Goal: Information Seeking & Learning: Compare options

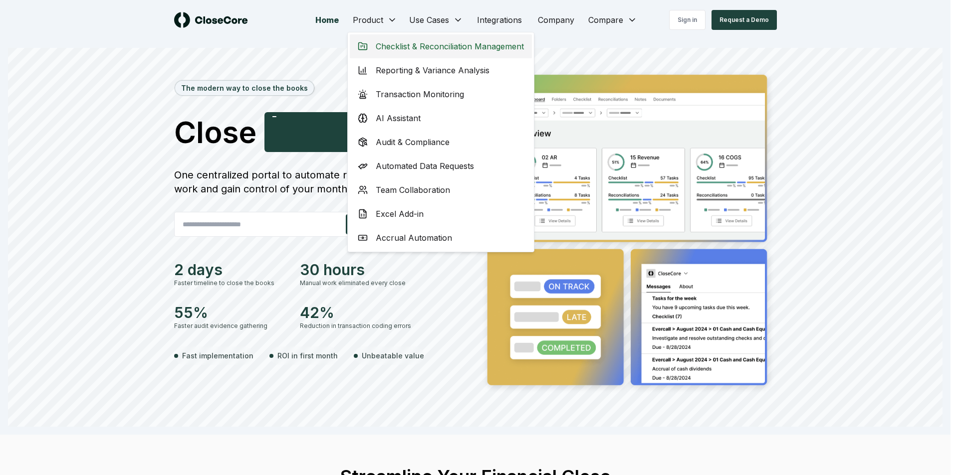
click at [414, 45] on span "Checklist & Reconciliation Management" at bounding box center [450, 46] width 148 height 12
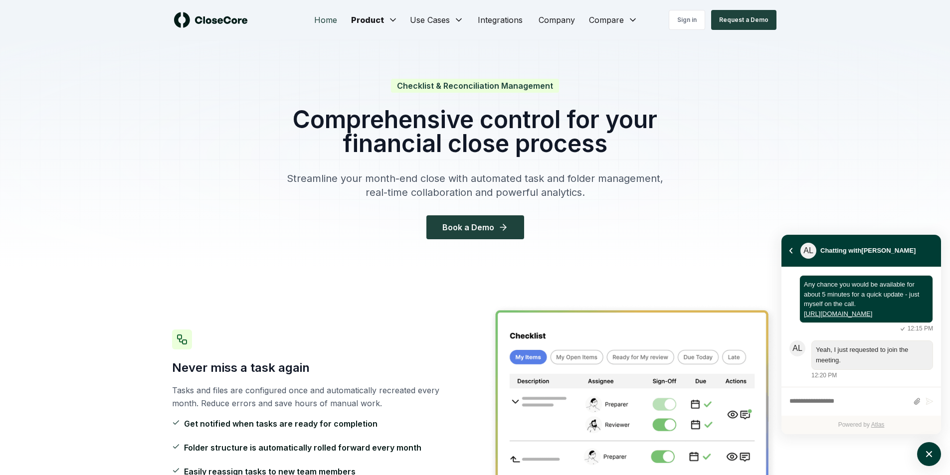
click at [323, 23] on link "Home" at bounding box center [325, 20] width 39 height 20
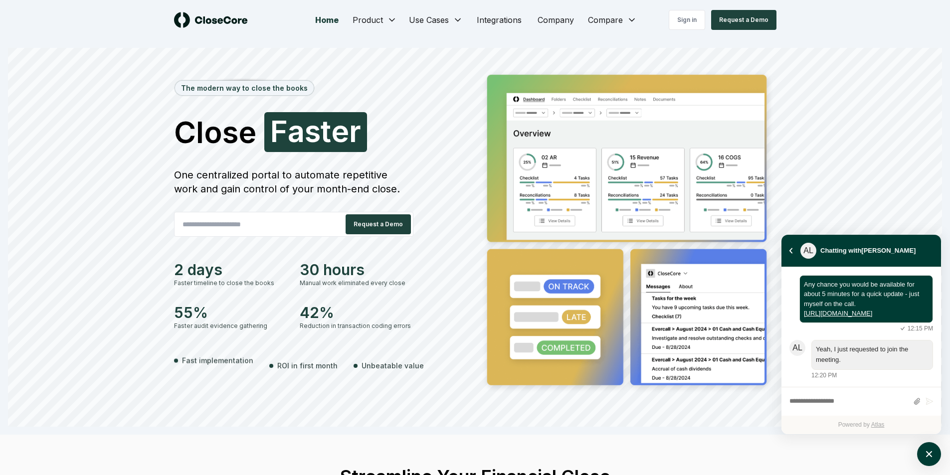
click at [323, 23] on link "Home" at bounding box center [326, 20] width 39 height 20
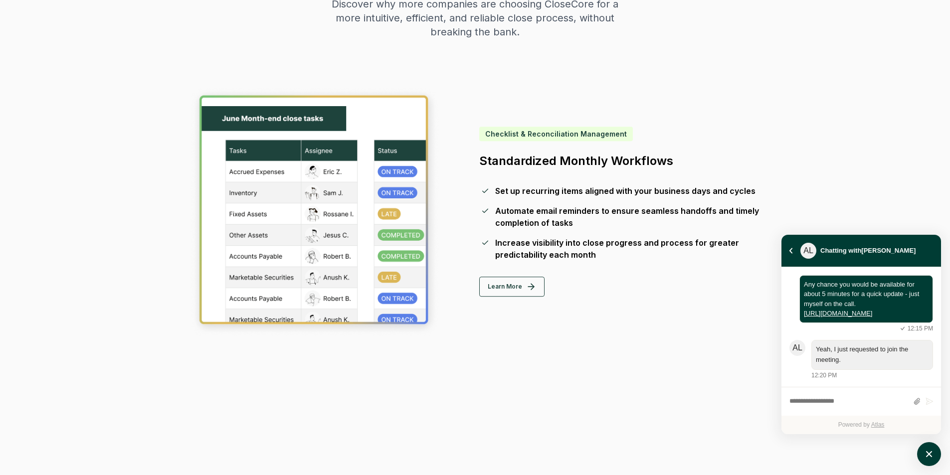
scroll to position [500, 0]
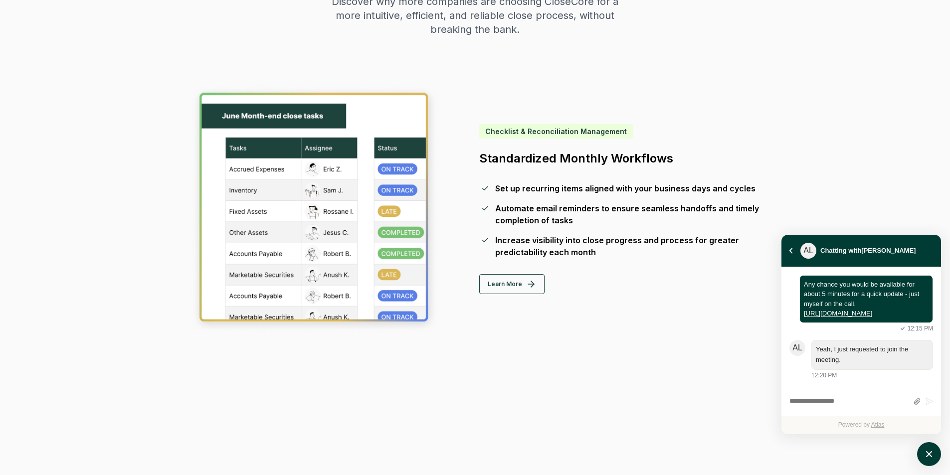
click at [558, 123] on div "Checklist & Reconciliation Management Standardized Monthly Workflows Set up rec…" at bounding box center [475, 209] width 571 height 250
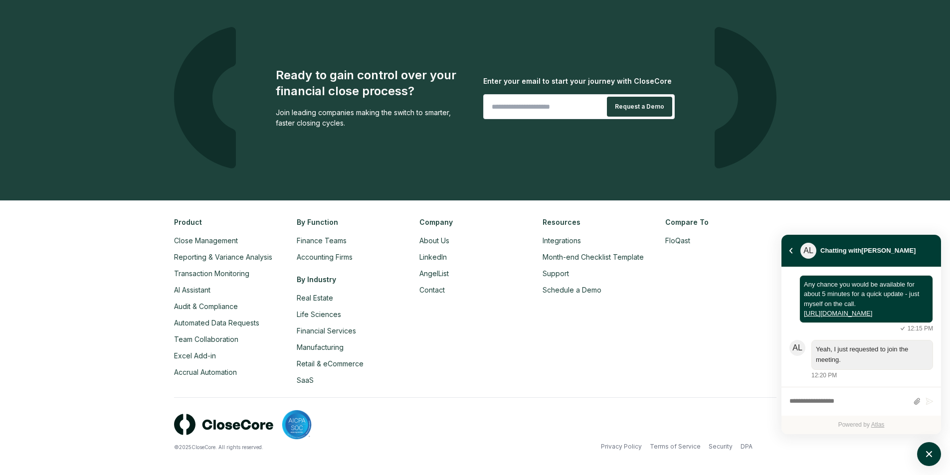
scroll to position [2281, 0]
click at [676, 241] on link "FloQast" at bounding box center [677, 240] width 25 height 8
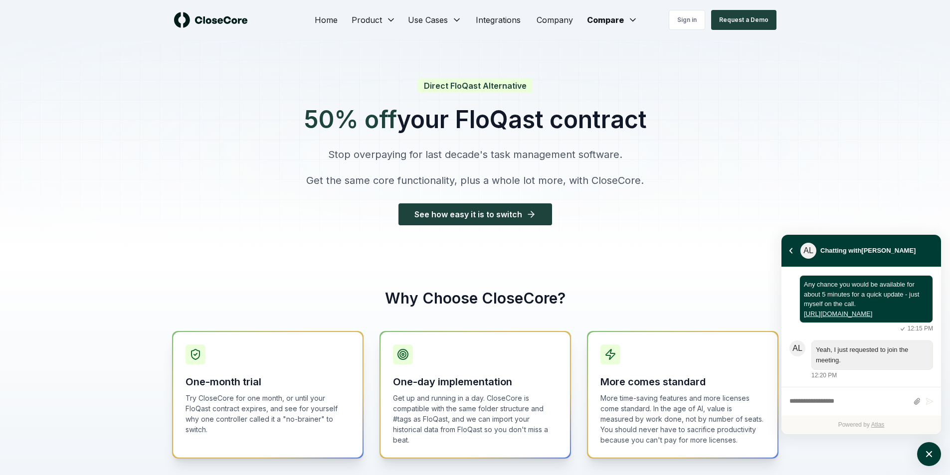
scroll to position [2698, 0]
click at [676, 241] on div at bounding box center [475, 148] width 950 height 217
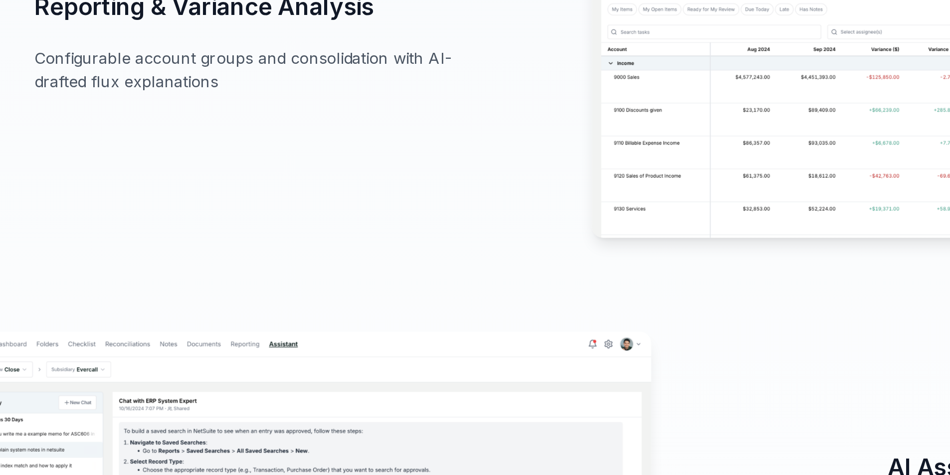
scroll to position [1336, 0]
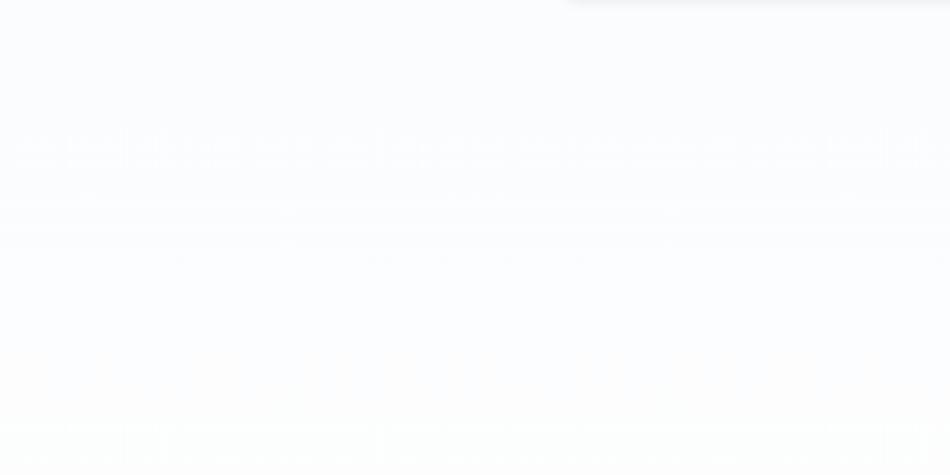
click at [451, 344] on img at bounding box center [347, 370] width 350 height 187
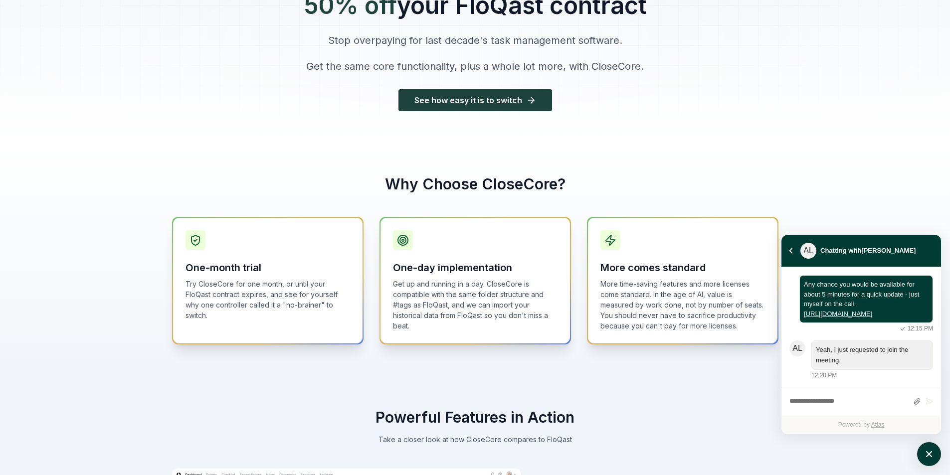
scroll to position [0, 0]
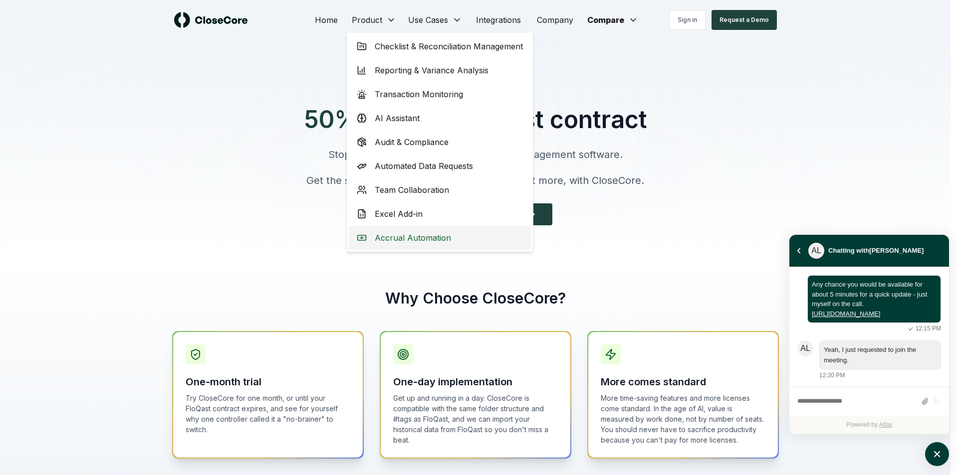
click at [410, 240] on span "Accrual Automation" at bounding box center [413, 238] width 76 height 12
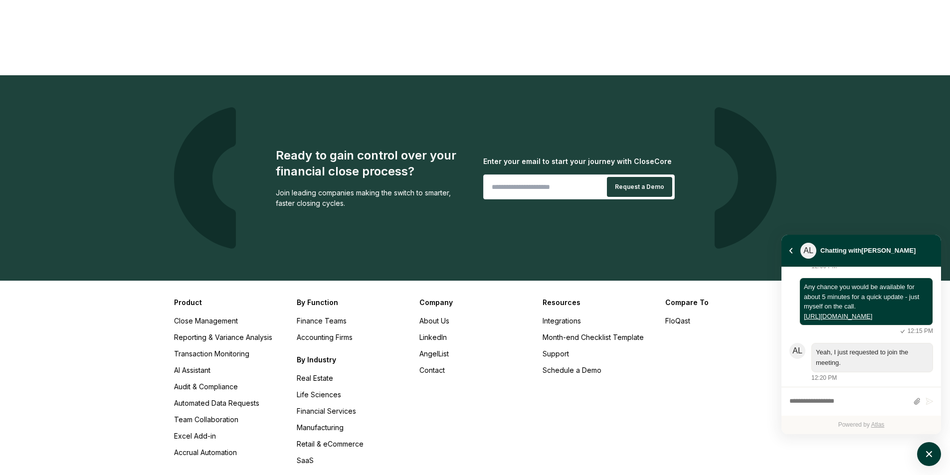
scroll to position [2605, 0]
